Goal: Task Accomplishment & Management: Manage account settings

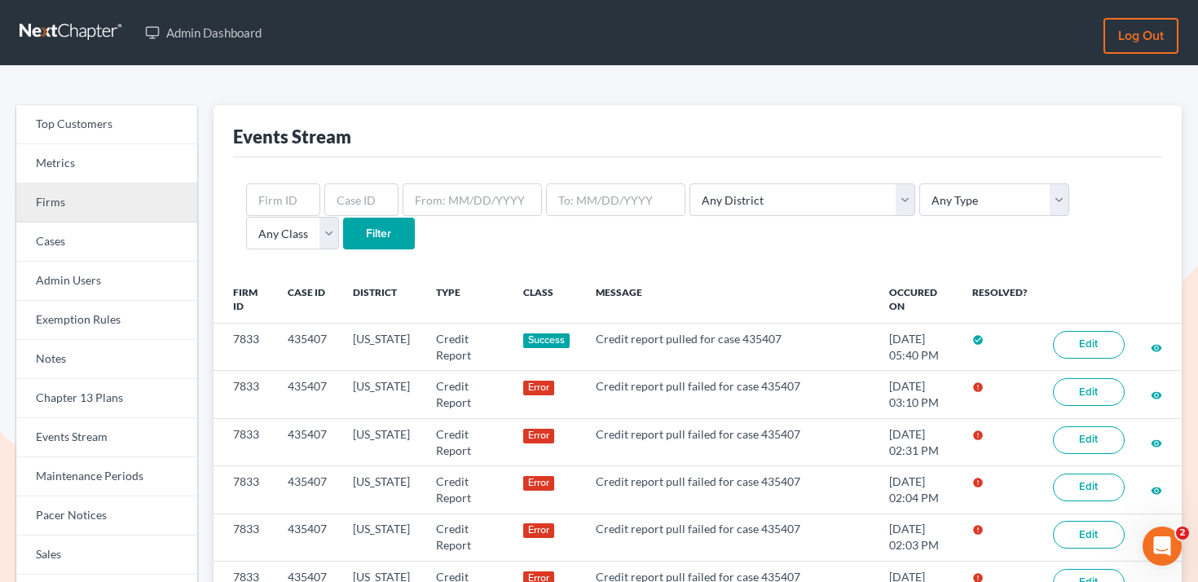
click at [162, 209] on link "Firms" at bounding box center [106, 202] width 181 height 39
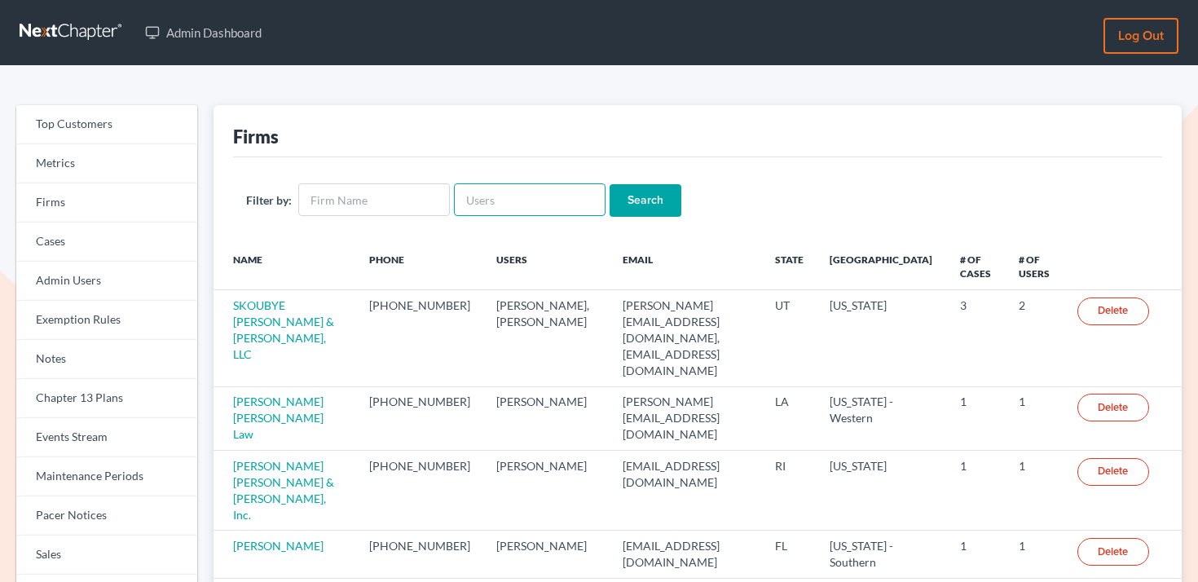
click at [491, 204] on input "text" at bounding box center [530, 199] width 152 height 33
paste input "info@wsherwoodlaw.com"
type input "info@wsherwoodlaw.com"
click at [622, 204] on input "Search" at bounding box center [645, 200] width 72 height 33
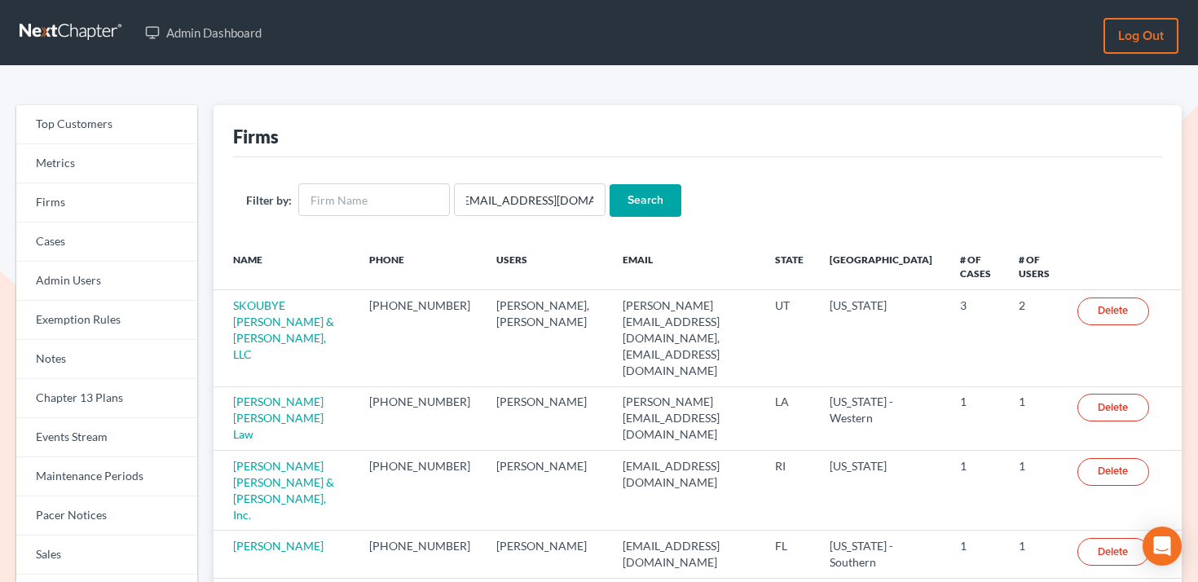
scroll to position [0, 0]
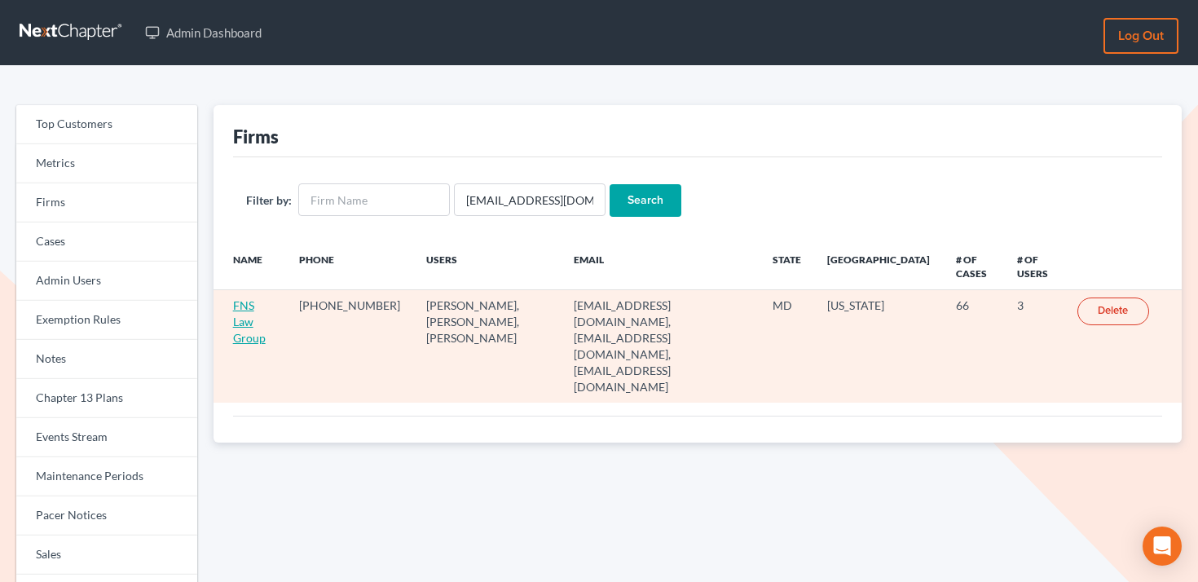
click at [262, 306] on link "FNS Law Group" at bounding box center [249, 321] width 33 height 46
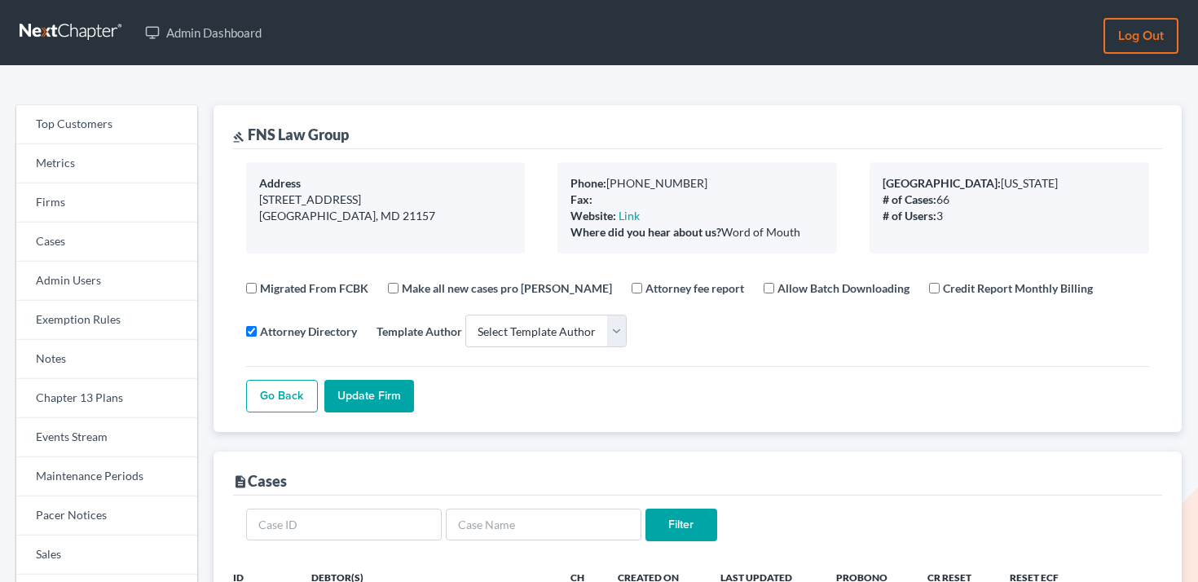
select select
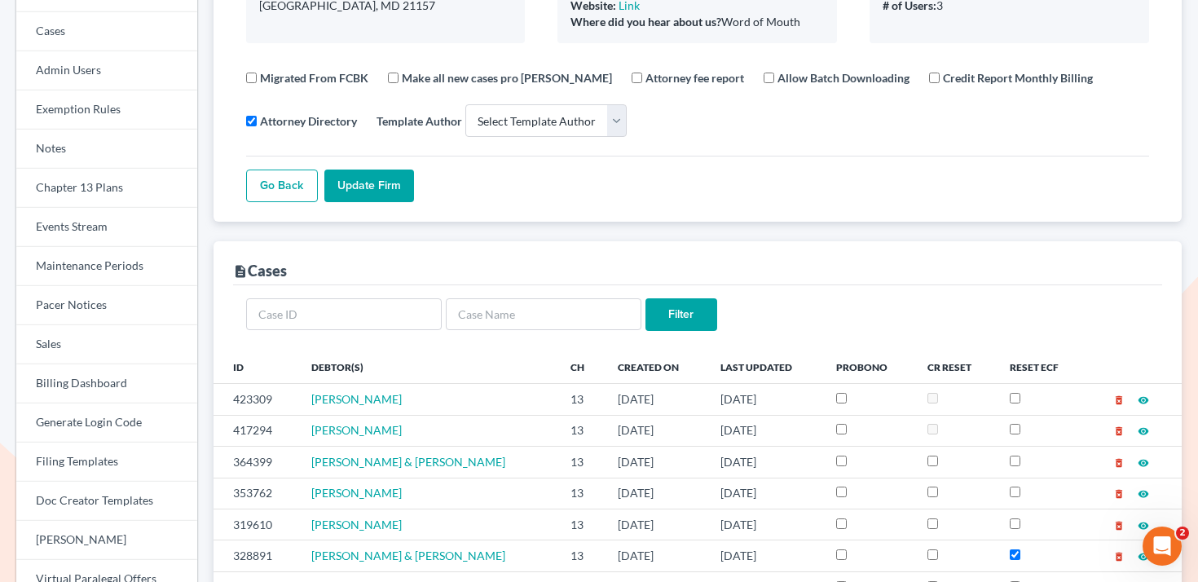
scroll to position [211, 0]
